Goal: Information Seeking & Learning: Learn about a topic

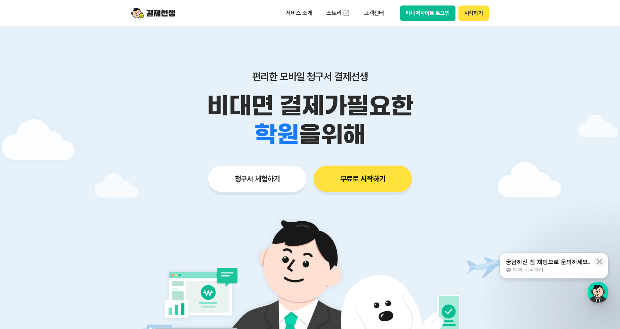
click at [327, 111] on div "편리한 모바일 청구서 결제선생 비대면 결제가 필요한 학원 공부방 호텔 쇼핑몰 병원 배달 보험사 항공사 골프장 을 위해" at bounding box center [309, 109] width 375 height 78
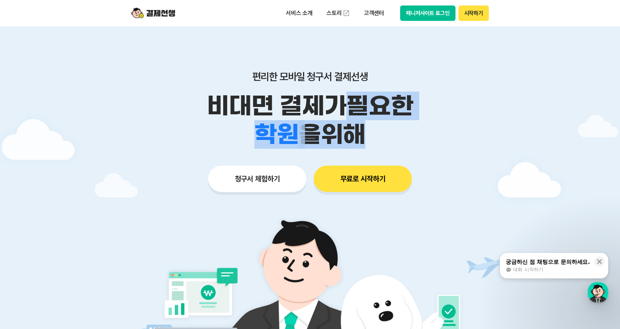
drag, startPoint x: 341, startPoint y: 105, endPoint x: 339, endPoint y: 124, distance: 19.5
click at [339, 124] on div "비대면 결제가 필요한 학원 공부방 호텔 쇼핑몰 병원 배달 보험사 항공사 골프장 을 위해" at bounding box center [309, 120] width 375 height 57
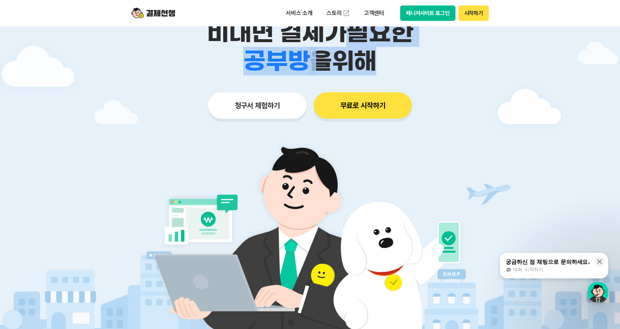
scroll to position [110, 0]
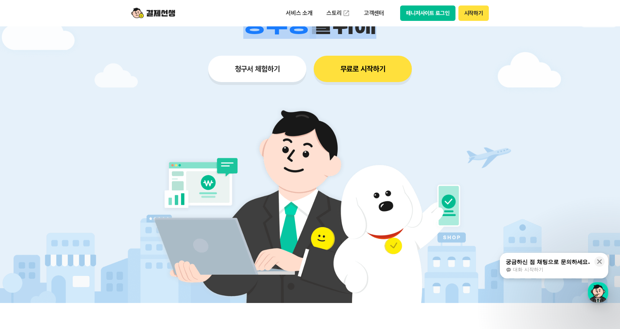
click at [296, 61] on button "청구서 체험하기" at bounding box center [257, 69] width 98 height 26
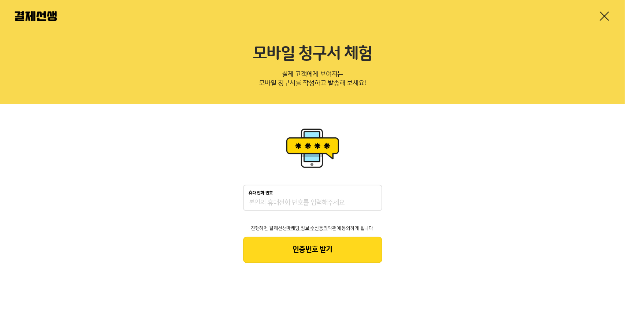
click at [607, 16] on link at bounding box center [605, 16] width 12 height 12
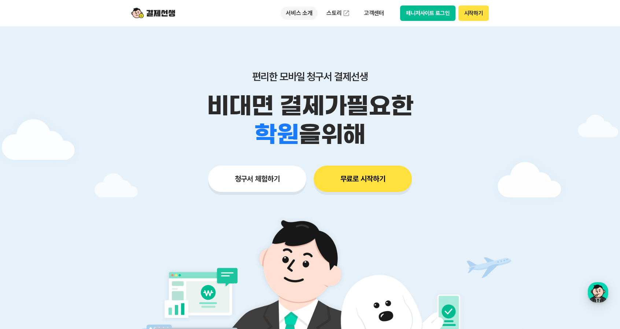
click at [291, 13] on p "서비스 소개" at bounding box center [299, 13] width 37 height 13
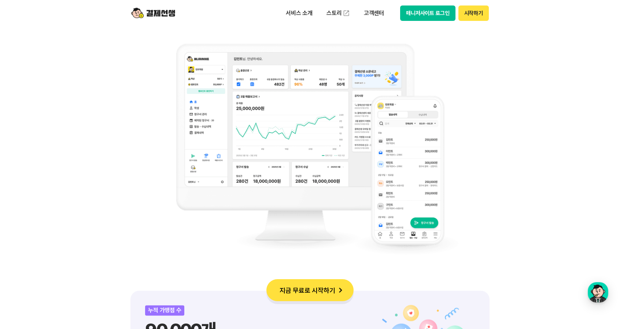
click at [362, 129] on img at bounding box center [310, 149] width 297 height 234
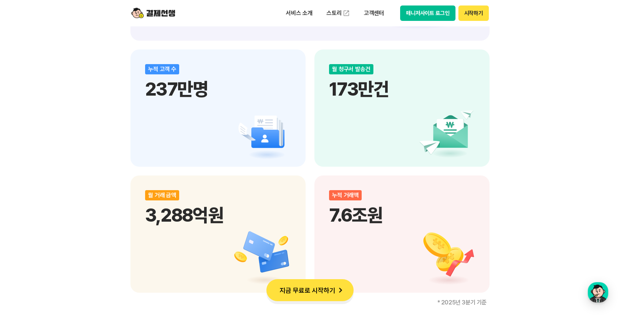
scroll to position [769, 0]
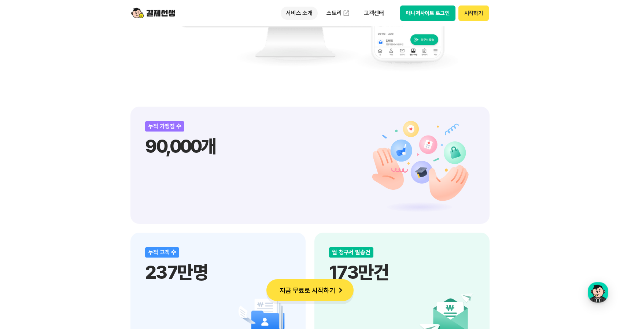
click at [297, 11] on p "서비스 소개" at bounding box center [299, 13] width 37 height 13
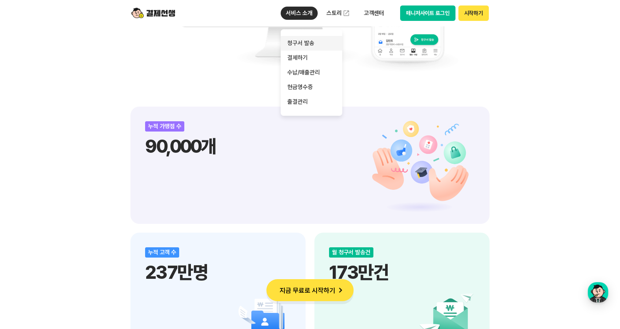
click at [310, 41] on link "청구서 발송" at bounding box center [312, 43] width 62 height 15
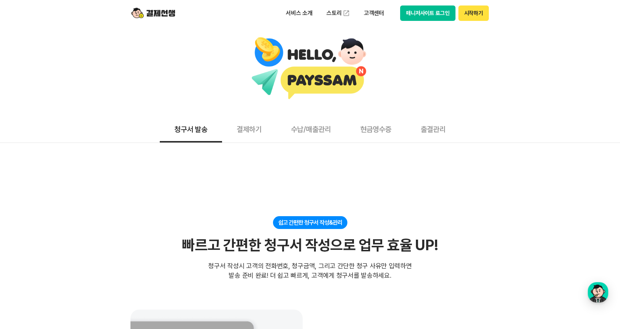
scroll to position [110, 0]
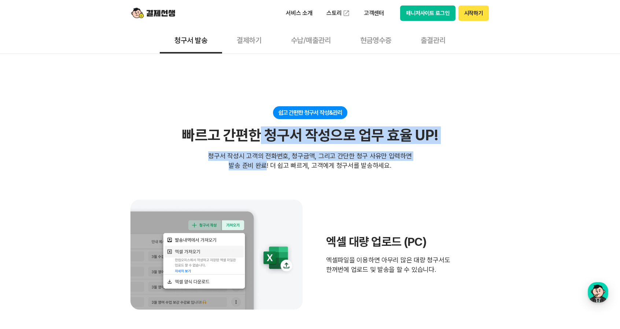
drag, startPoint x: 260, startPoint y: 135, endPoint x: 269, endPoint y: 163, distance: 29.4
click at [269, 163] on div "쉽고 간편한 청구서 작성&관리 빠르고 간편한 청구서 작성으로 업무 효율 UP! 빠르고 간편한 청구서 작성으로 업무 효율 UP! 청구서 작성시 …" at bounding box center [309, 138] width 359 height 64
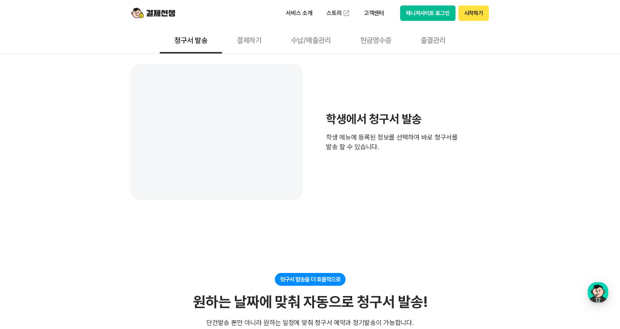
scroll to position [586, 0]
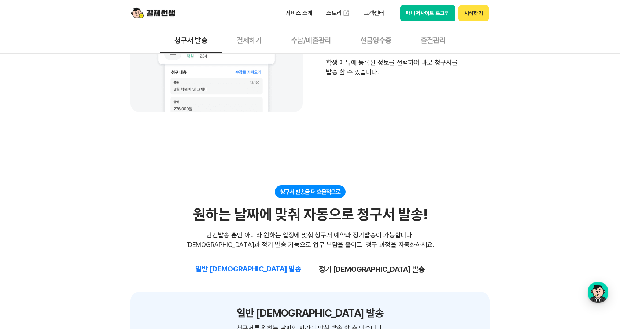
click at [258, 37] on button "결제하기" at bounding box center [249, 39] width 54 height 27
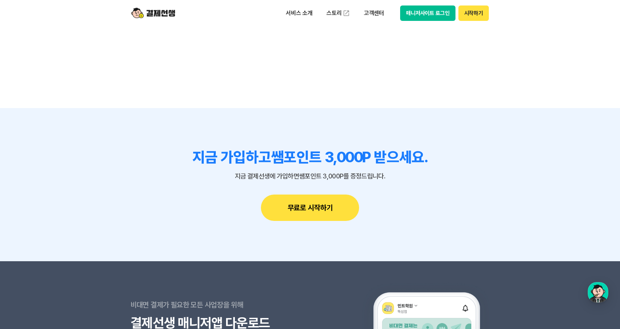
scroll to position [2381, 0]
